Goal: Task Accomplishment & Management: Complete application form

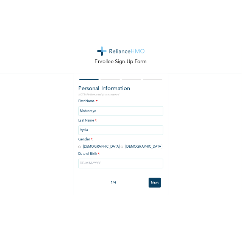
scroll to position [26, 0]
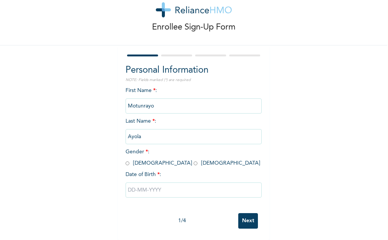
click at [135, 131] on input "Ayola" at bounding box center [194, 136] width 136 height 15
click at [133, 129] on input "Ayola" at bounding box center [194, 136] width 136 height 15
click at [135, 131] on input "Ayola" at bounding box center [194, 136] width 136 height 15
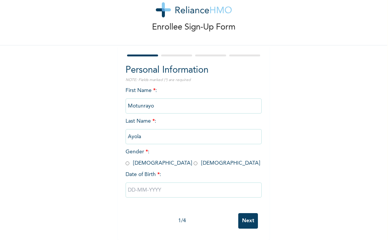
click at [152, 129] on input "Ayola" at bounding box center [194, 136] width 136 height 15
click at [148, 129] on input "Ayola" at bounding box center [194, 136] width 136 height 15
click at [151, 131] on input "Ayola" at bounding box center [194, 136] width 136 height 15
click at [194, 160] on input "radio" at bounding box center [196, 163] width 4 height 7
radio input "true"
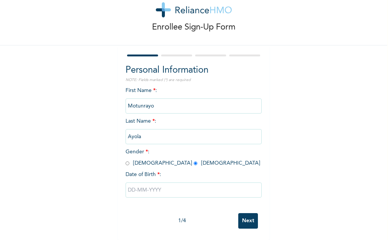
click at [134, 132] on input "Ayola" at bounding box center [194, 136] width 136 height 15
click at [207, 99] on div "Enrollee Sign-Up Form Personal Information NOTE: Fields marked (*) are required…" at bounding box center [194, 110] width 388 height 260
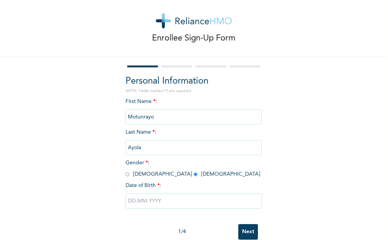
click at [177, 117] on input "Motunrayo" at bounding box center [194, 116] width 136 height 15
click at [151, 200] on input "text" at bounding box center [194, 200] width 136 height 15
select select "8"
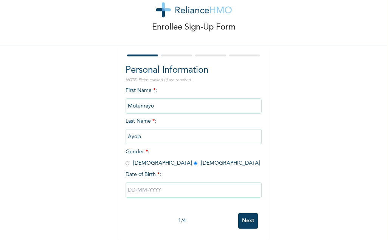
scroll to position [26, 0]
click at [138, 64] on div "Personal Information NOTE: Fields marked (*) are required First Name * : Motunr…" at bounding box center [194, 137] width 136 height 146
click at [139, 133] on input "Ayola" at bounding box center [194, 136] width 136 height 15
click at [165, 183] on input "text" at bounding box center [194, 189] width 136 height 15
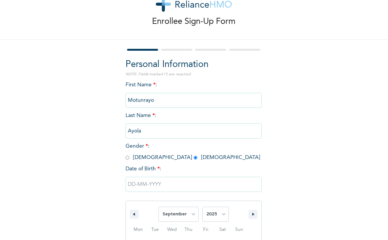
scroll to position [104, 0]
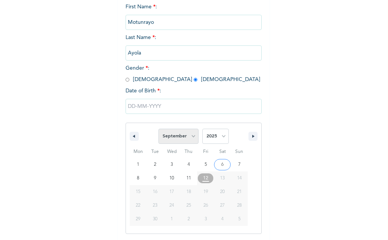
click at [190, 139] on select "January February March April May June July August September October November De…" at bounding box center [179, 136] width 40 height 15
click at [159, 129] on select "January February March April May June July August September October November De…" at bounding box center [179, 136] width 40 height 15
select select "8"
click at [219, 132] on select "2025 2024 2023 2022 2021 2020 2019 2018 2017 2016 2015 2014 2013 2012 2011 2010…" at bounding box center [216, 136] width 26 height 15
select select "2002"
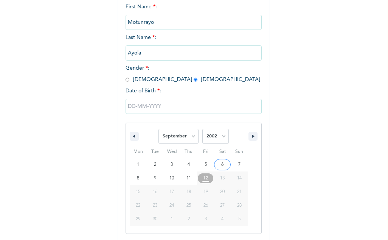
click at [203, 129] on select "2025 2024 2023 2022 2021 2020 2019 2018 2017 2016 2015 2014 2013 2012 2011 2010…" at bounding box center [216, 136] width 26 height 15
type input "[DATE]"
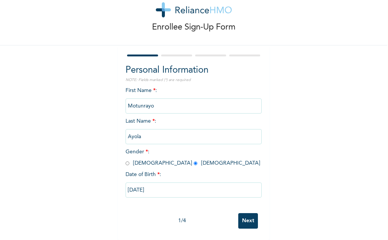
click at [251, 219] on input "Next" at bounding box center [248, 221] width 20 height 16
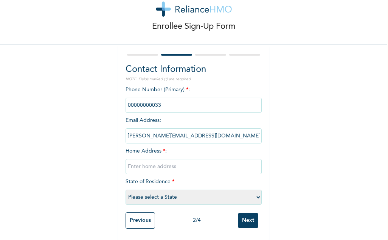
click at [164, 103] on input "phone" at bounding box center [194, 105] width 136 height 15
click at [158, 100] on input "phone" at bounding box center [194, 105] width 136 height 15
click at [171, 159] on input "text" at bounding box center [194, 166] width 136 height 15
click at [131, 100] on input "phone" at bounding box center [194, 105] width 136 height 15
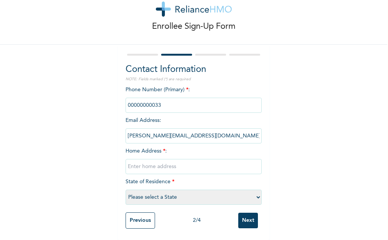
click at [131, 100] on input "phone" at bounding box center [194, 105] width 136 height 15
click at [167, 99] on input "phone" at bounding box center [194, 105] width 136 height 15
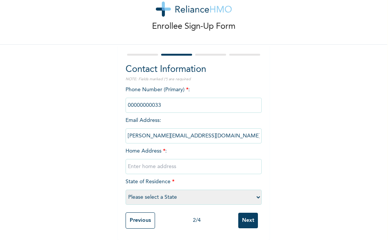
click at [167, 99] on input "phone" at bounding box center [194, 105] width 136 height 15
drag, startPoint x: 167, startPoint y: 99, endPoint x: 201, endPoint y: 154, distance: 65.0
click at [201, 159] on input "text" at bounding box center [194, 166] width 136 height 15
type input "Bamgbopa Street Aboru, [GEOGRAPHIC_DATA] [GEOGRAPHIC_DATA]"
click at [190, 195] on select "Please select a State [PERSON_NAME] (FCT) [PERSON_NAME] Ibom [GEOGRAPHIC_DATA] …" at bounding box center [194, 197] width 136 height 15
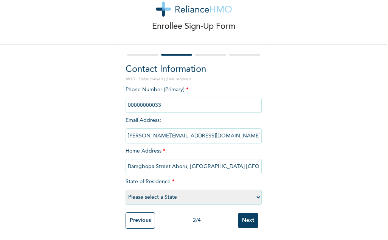
select select "31"
click at [126, 190] on select "Please select a State [PERSON_NAME] (FCT) [PERSON_NAME] Ibom [GEOGRAPHIC_DATA] …" at bounding box center [194, 197] width 136 height 15
click at [249, 216] on input "Next" at bounding box center [248, 221] width 20 height 16
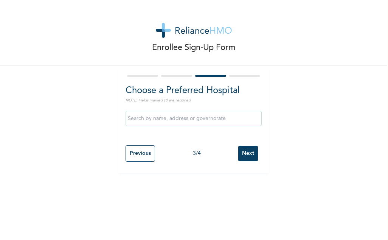
scroll to position [0, 0]
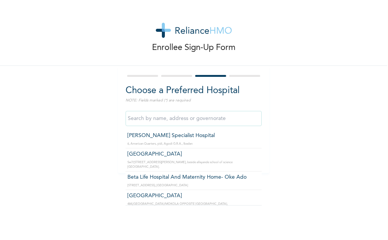
click at [210, 118] on input "text" at bounding box center [194, 118] width 136 height 15
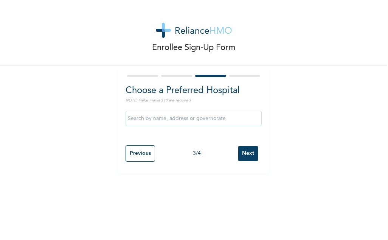
click at [298, 86] on div "Enrollee Sign-Up Form Choose a Preferred Hospital NOTE: Fields marked (*) are r…" at bounding box center [194, 86] width 388 height 173
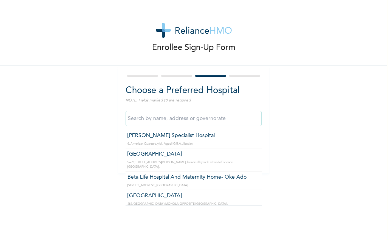
click at [208, 114] on input "text" at bounding box center [194, 118] width 136 height 15
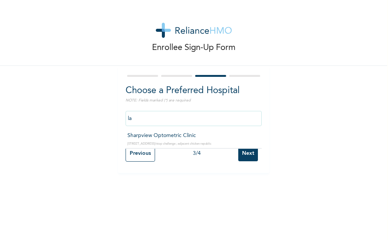
type input "l"
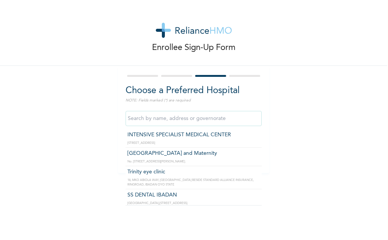
scroll to position [683, 0]
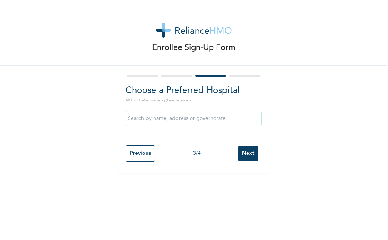
click at [180, 73] on div at bounding box center [194, 75] width 136 height 5
click at [144, 145] on input "Previous" at bounding box center [141, 153] width 30 height 16
select select "31"
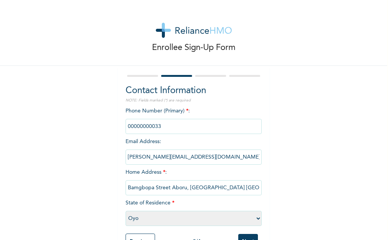
scroll to position [27, 0]
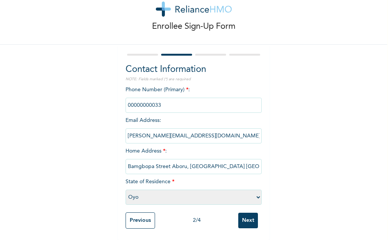
type input "Bamgbopa Street Aboru, [GEOGRAPHIC_DATA] [GEOGRAPHIC_DATA]"
click at [226, 190] on select "Please select a State [PERSON_NAME] (FCT) [PERSON_NAME] Ibom [GEOGRAPHIC_DATA] …" at bounding box center [194, 197] width 136 height 15
select select "25"
click at [126, 190] on select "Please select a State [PERSON_NAME] (FCT) [PERSON_NAME] Ibom [GEOGRAPHIC_DATA] …" at bounding box center [194, 197] width 136 height 15
click at [241, 213] on input "Next" at bounding box center [248, 221] width 20 height 16
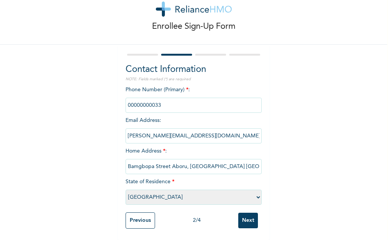
scroll to position [0, 0]
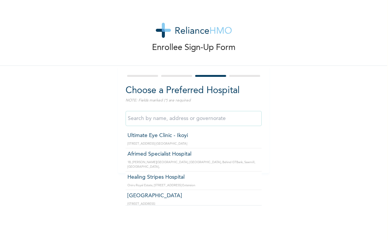
click at [202, 118] on input "text" at bounding box center [194, 118] width 136 height 15
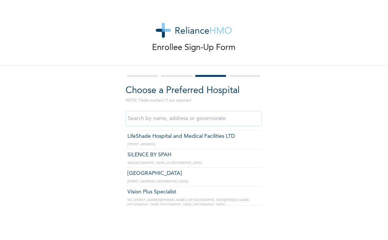
scroll to position [10755, 0]
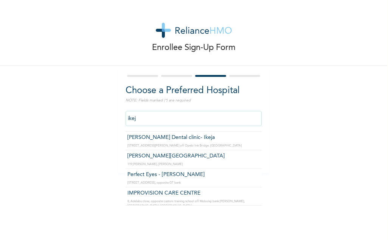
type input "ikeja"
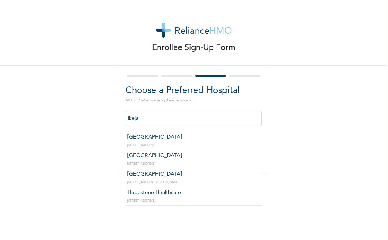
scroll to position [0, 0]
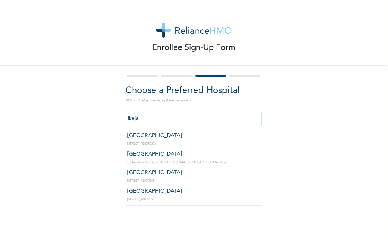
click input "Next" at bounding box center [248, 154] width 20 height 16
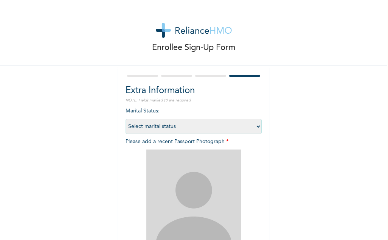
click at [206, 77] on div at bounding box center [194, 75] width 136 height 5
click at [202, 77] on div at bounding box center [194, 75] width 136 height 5
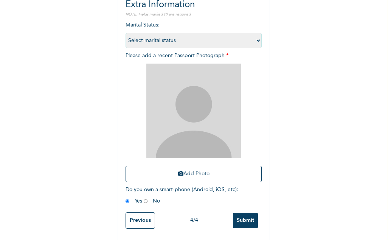
click at [126, 213] on input "Previous" at bounding box center [141, 220] width 30 height 16
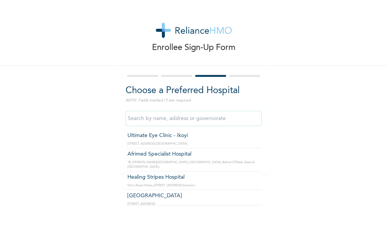
click at [218, 117] on input "text" at bounding box center [194, 118] width 136 height 15
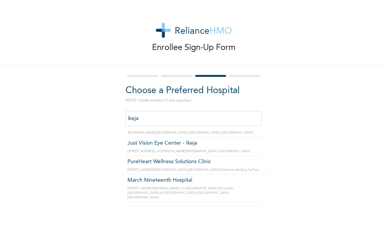
scroll to position [1276, 0]
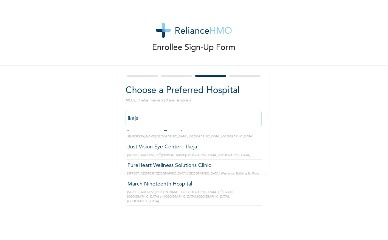
type input "[GEOGRAPHIC_DATA]"
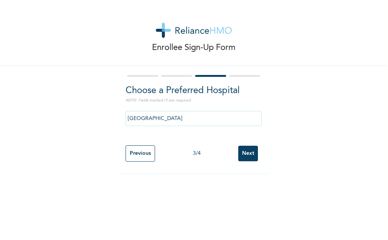
click at [243, 154] on input "Next" at bounding box center [248, 154] width 20 height 16
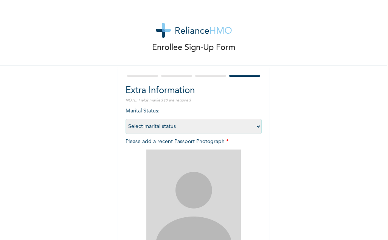
click at [232, 131] on select "Select marital status [DEMOGRAPHIC_DATA] Married [DEMOGRAPHIC_DATA] Widow/[DEMO…" at bounding box center [194, 126] width 136 height 15
select select "1"
click at [126, 119] on select "Select marital status [DEMOGRAPHIC_DATA] Married [DEMOGRAPHIC_DATA] Widow/[DEMO…" at bounding box center [194, 126] width 136 height 15
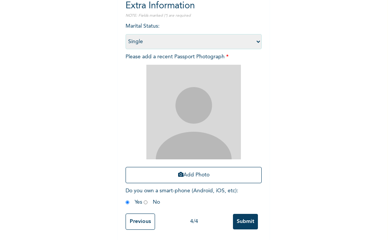
scroll to position [84, 0]
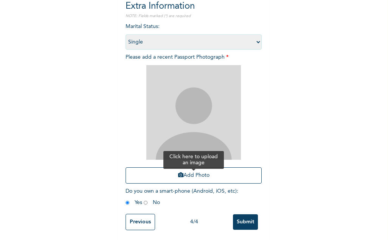
click at [215, 175] on button "Add Photo" at bounding box center [194, 175] width 136 height 16
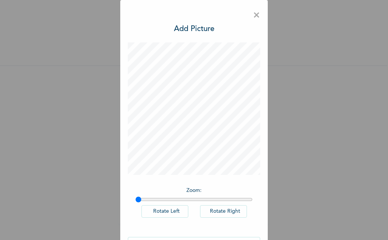
scroll to position [24, 0]
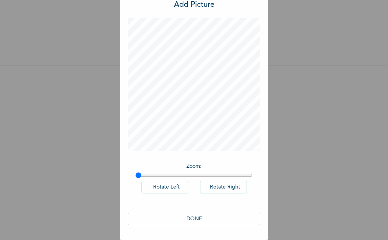
click at [212, 221] on button "DONE" at bounding box center [194, 219] width 132 height 12
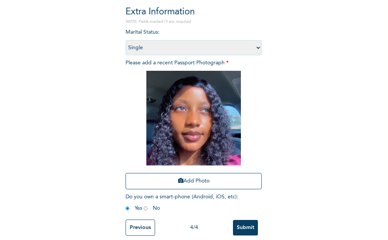
scroll to position [92, 0]
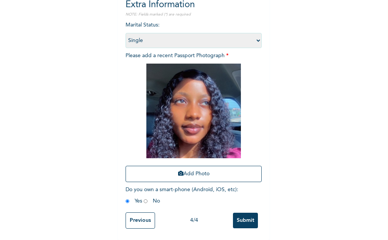
click at [238, 213] on input "Submit" at bounding box center [245, 221] width 25 height 16
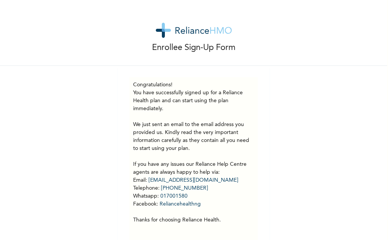
scroll to position [21, 0]
